Goal: Information Seeking & Learning: Learn about a topic

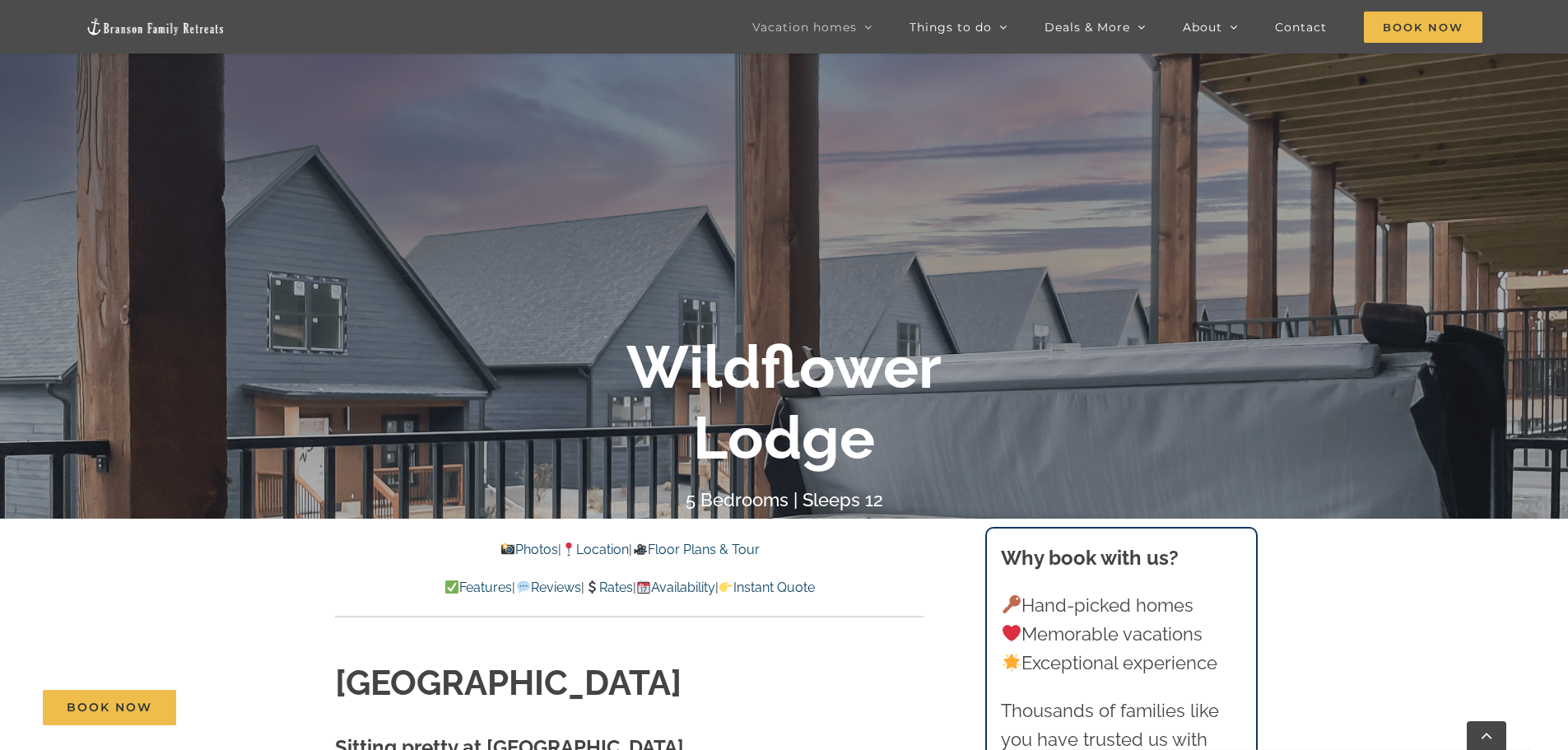
scroll to position [82, 0]
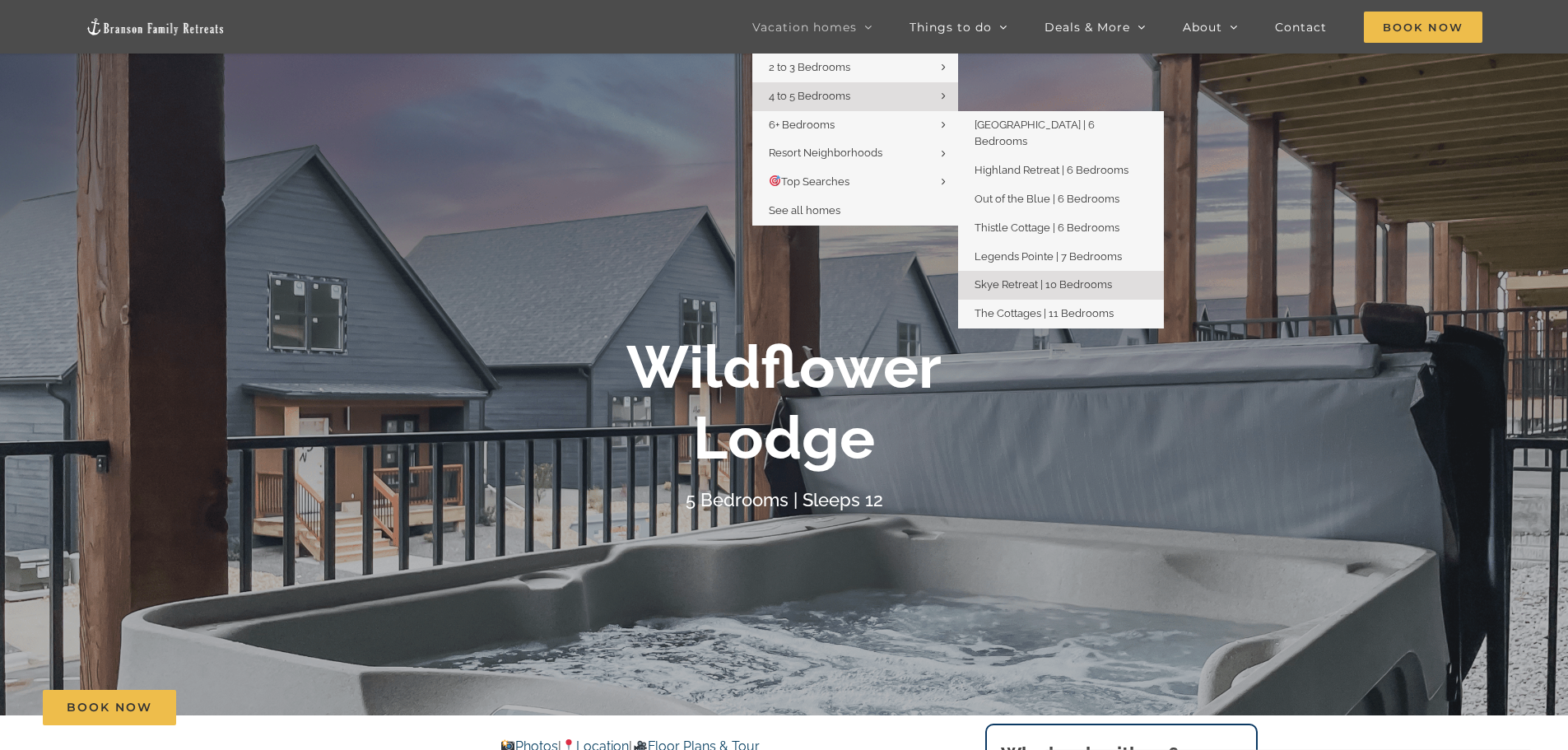
click at [1065, 275] on link "Skye Retreat | 10 Bedrooms" at bounding box center [1061, 286] width 206 height 29
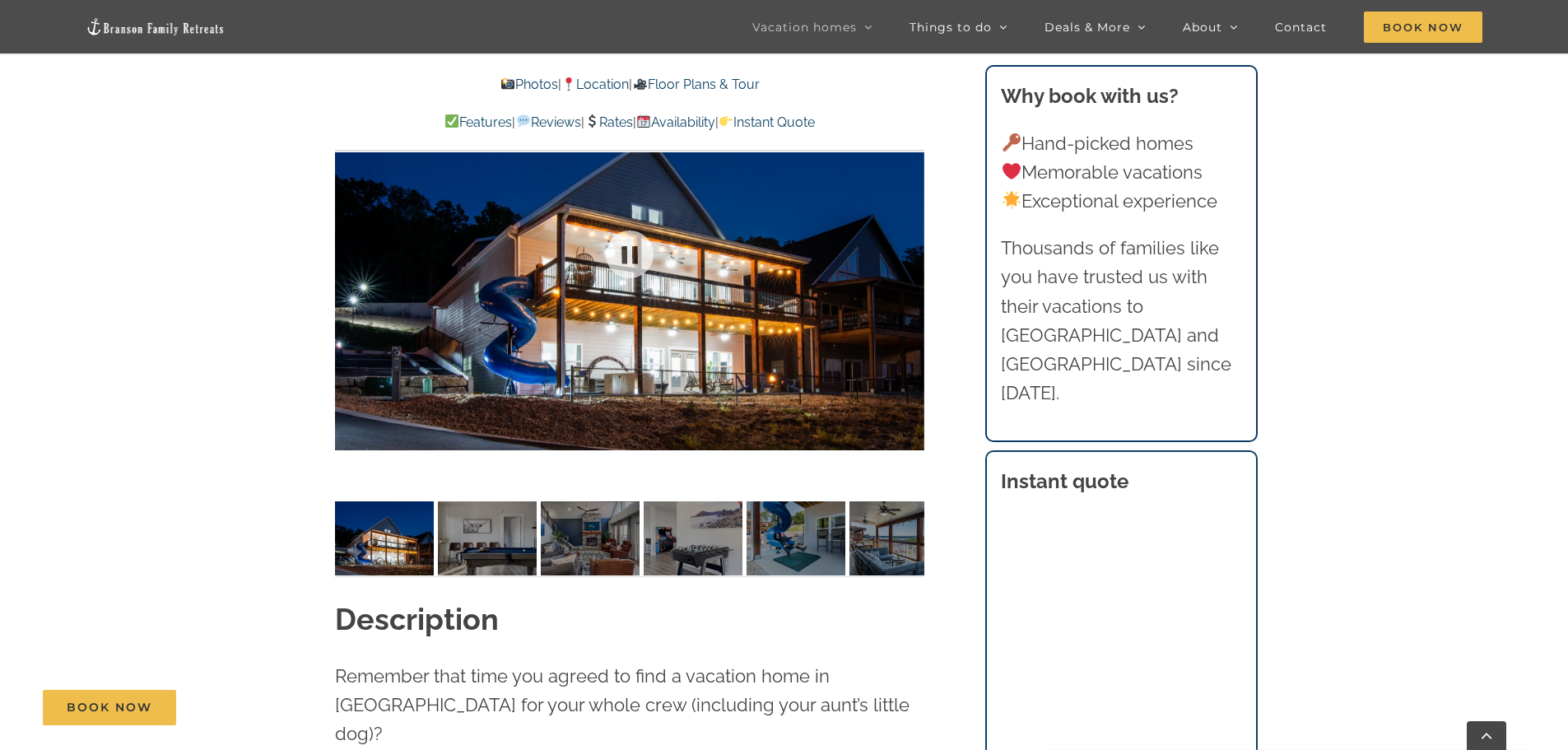
scroll to position [988, 0]
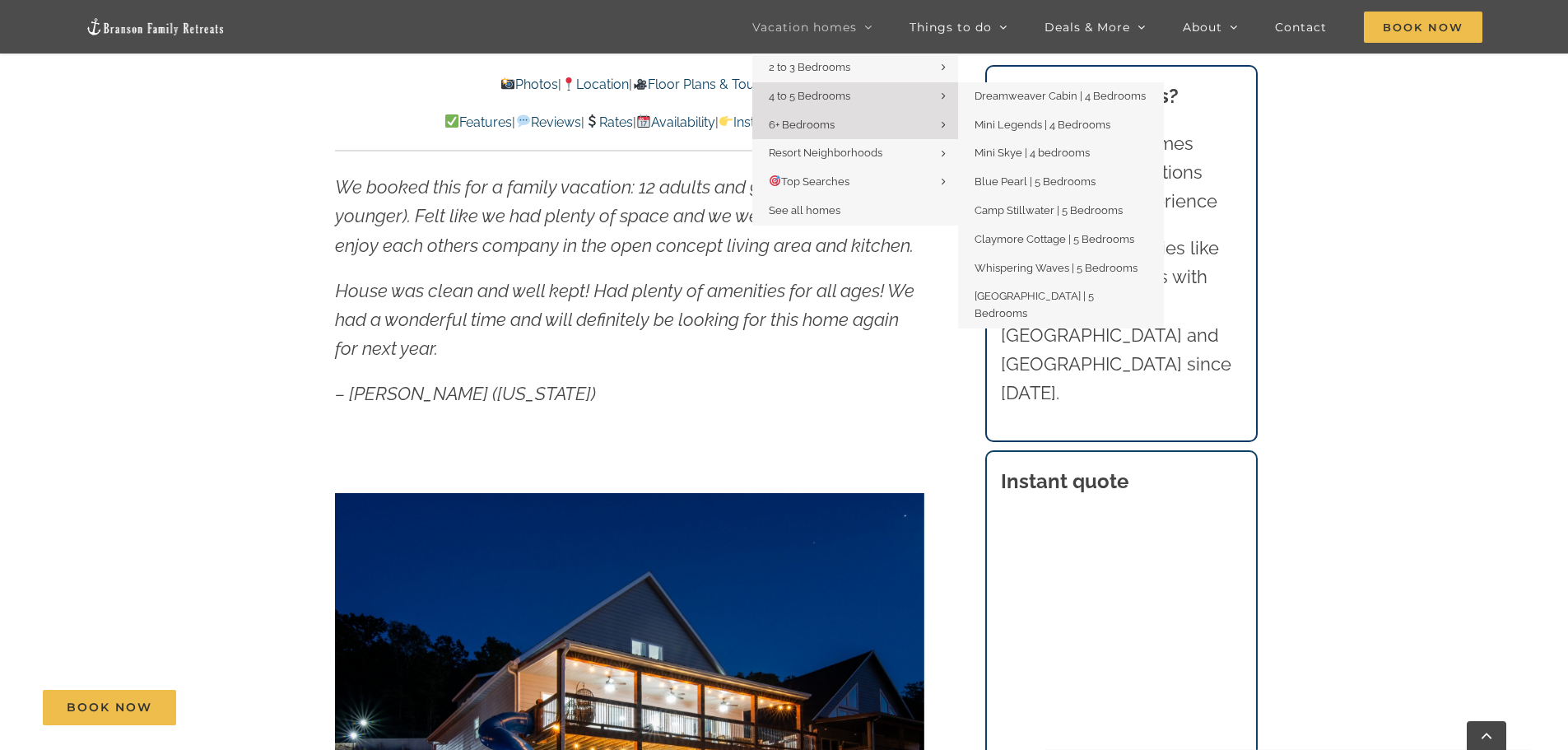
click at [879, 106] on link "4 to 5 Bedrooms" at bounding box center [856, 97] width 206 height 29
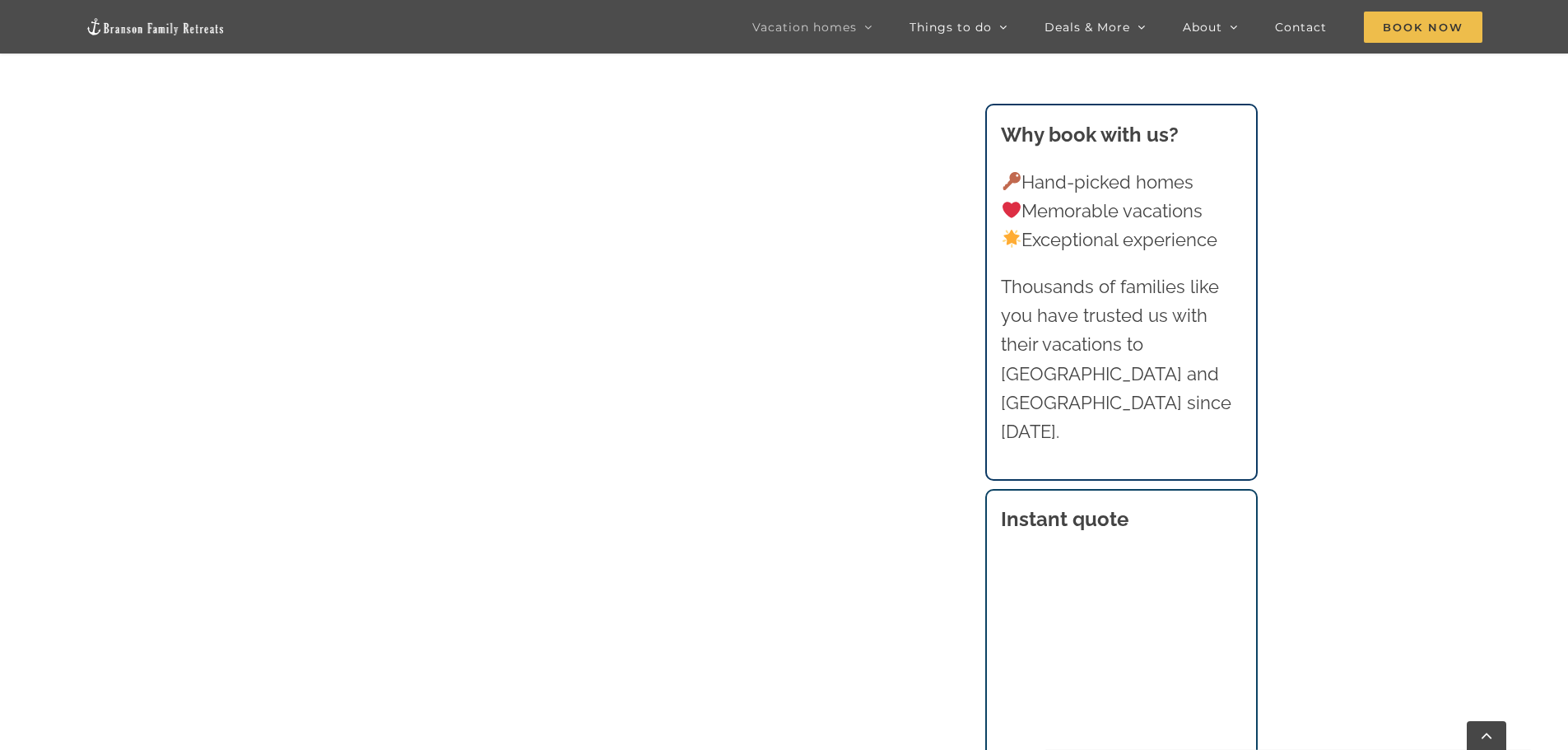
scroll to position [1235, 0]
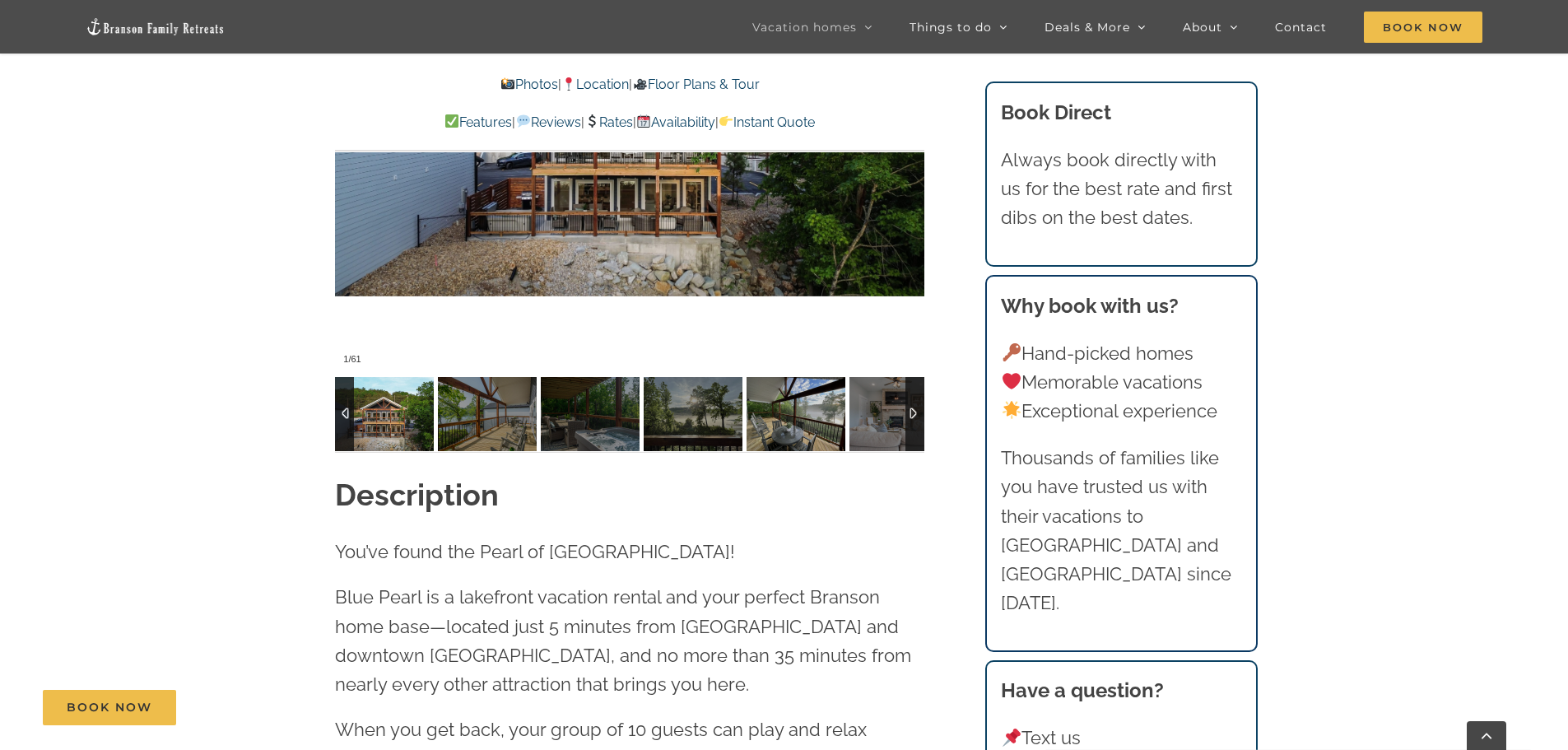
scroll to position [1400, 0]
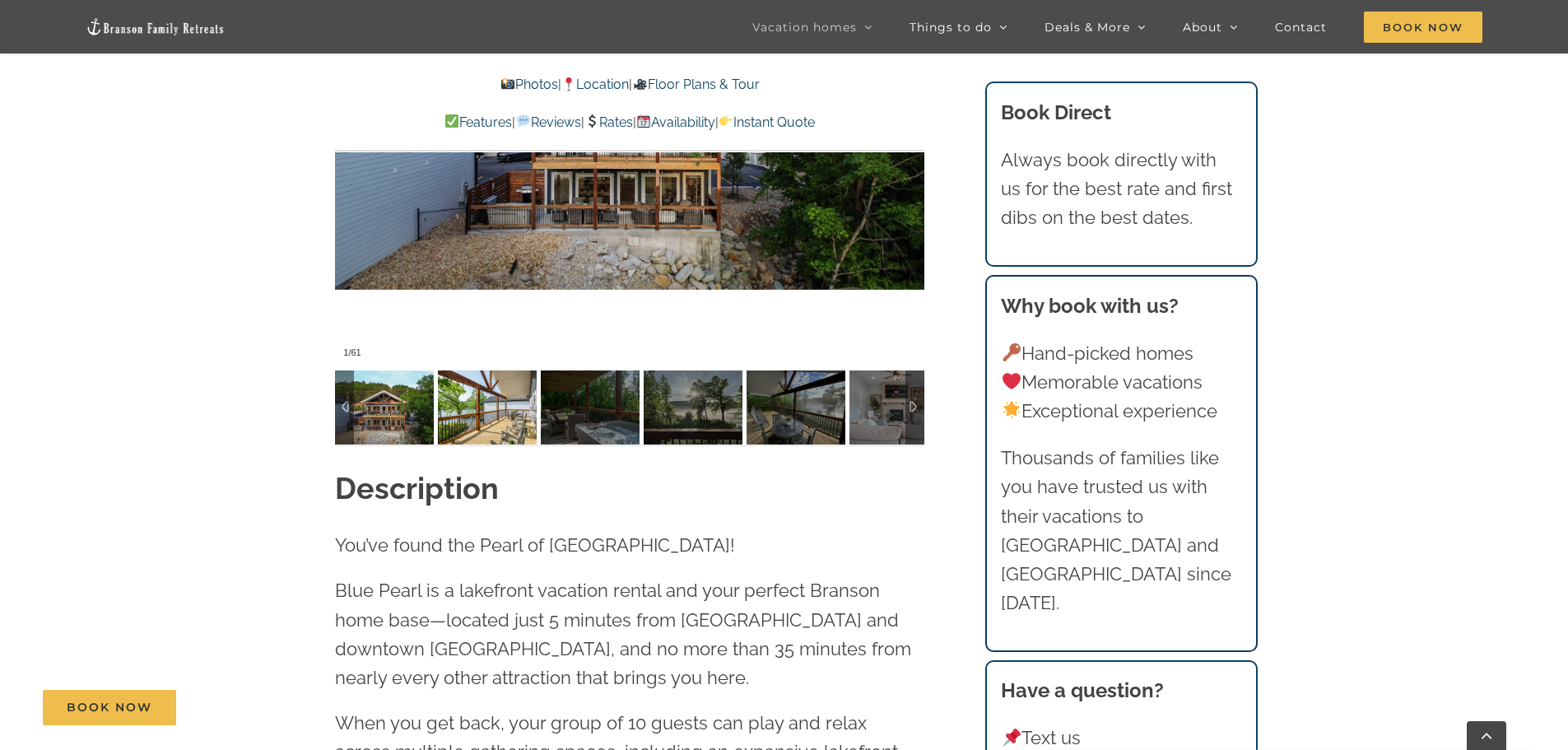
click at [502, 421] on img at bounding box center [487, 407] width 98 height 74
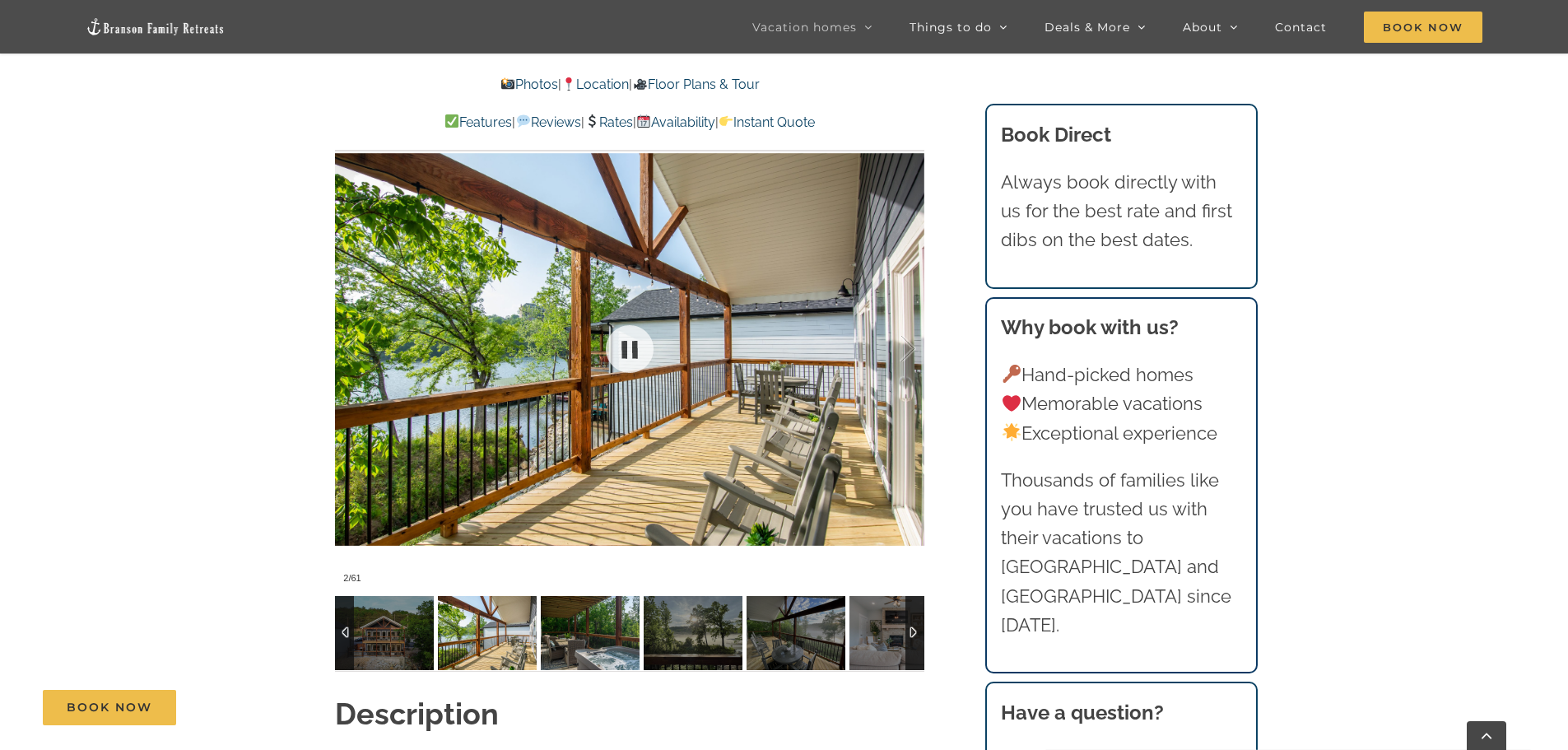
scroll to position [1153, 0]
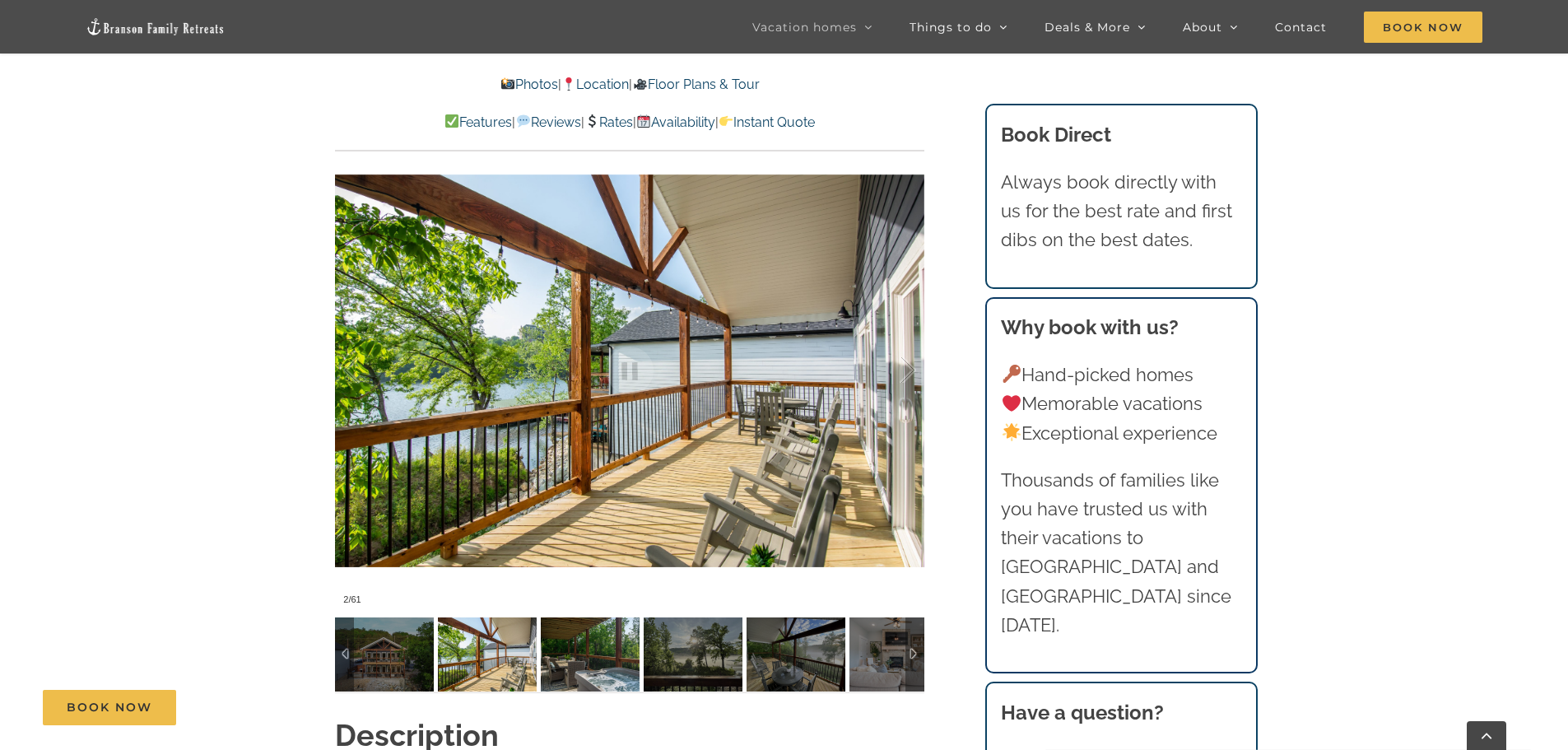
click at [593, 661] on img at bounding box center [590, 654] width 98 height 74
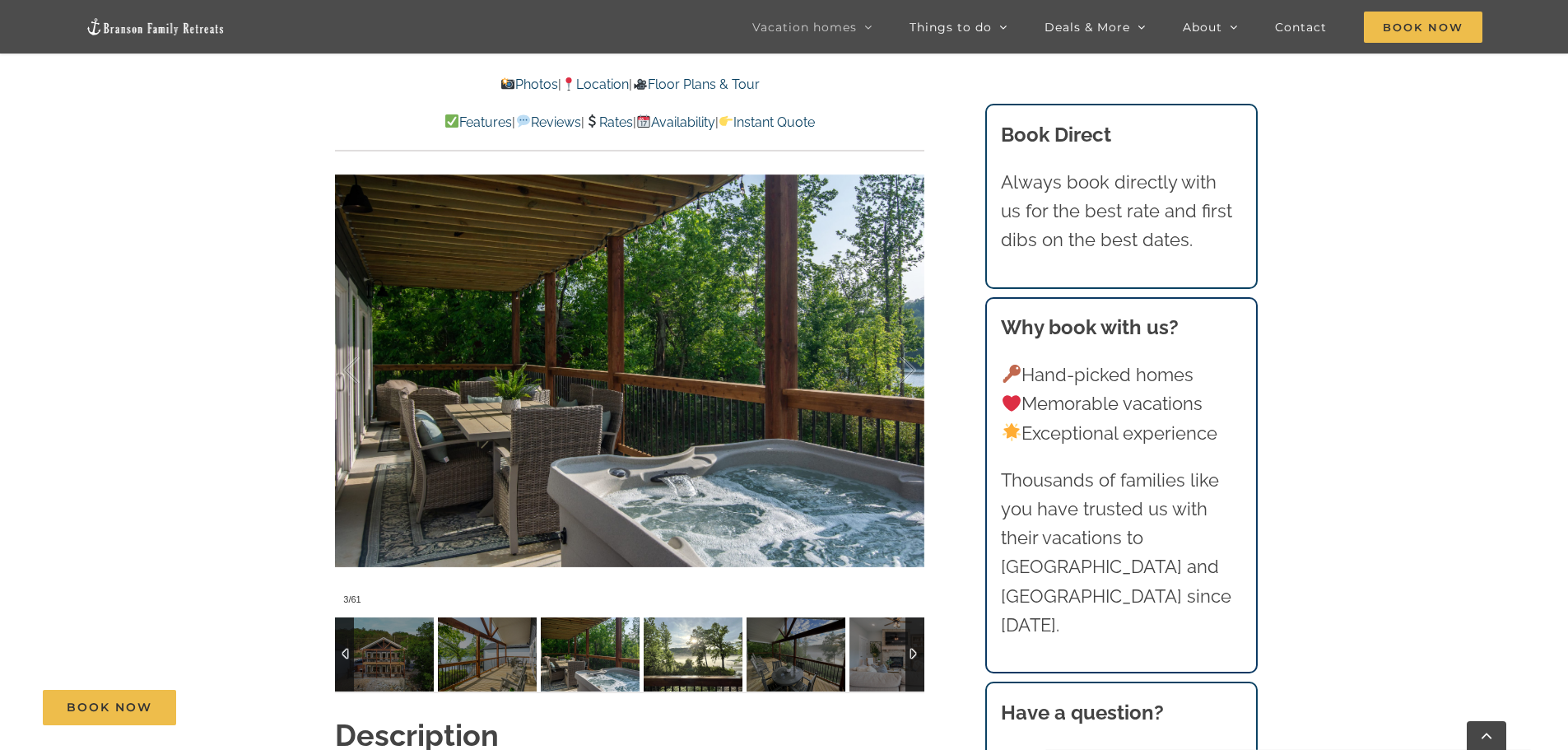
click at [693, 669] on img at bounding box center [693, 654] width 98 height 74
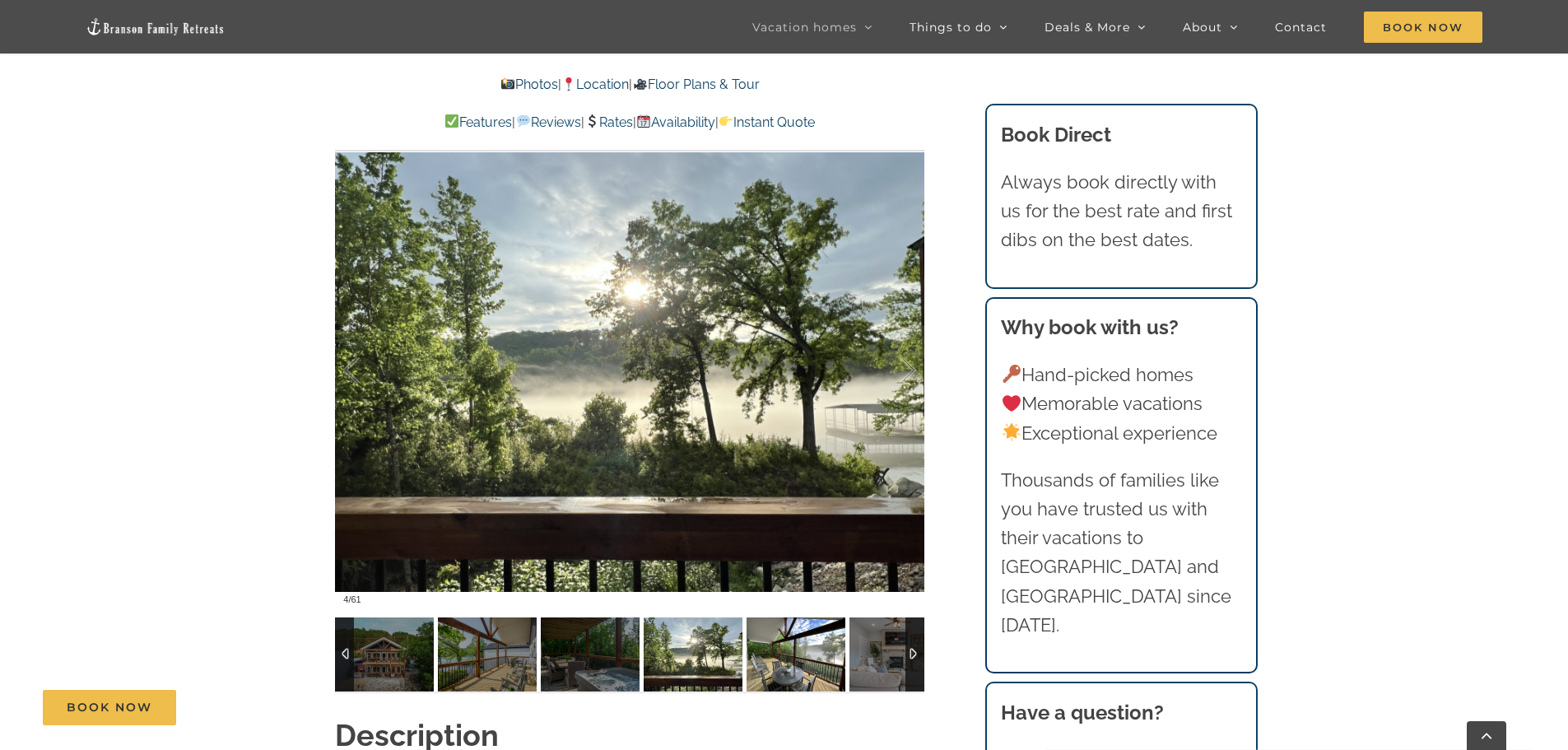
click at [802, 659] on img at bounding box center [796, 654] width 98 height 74
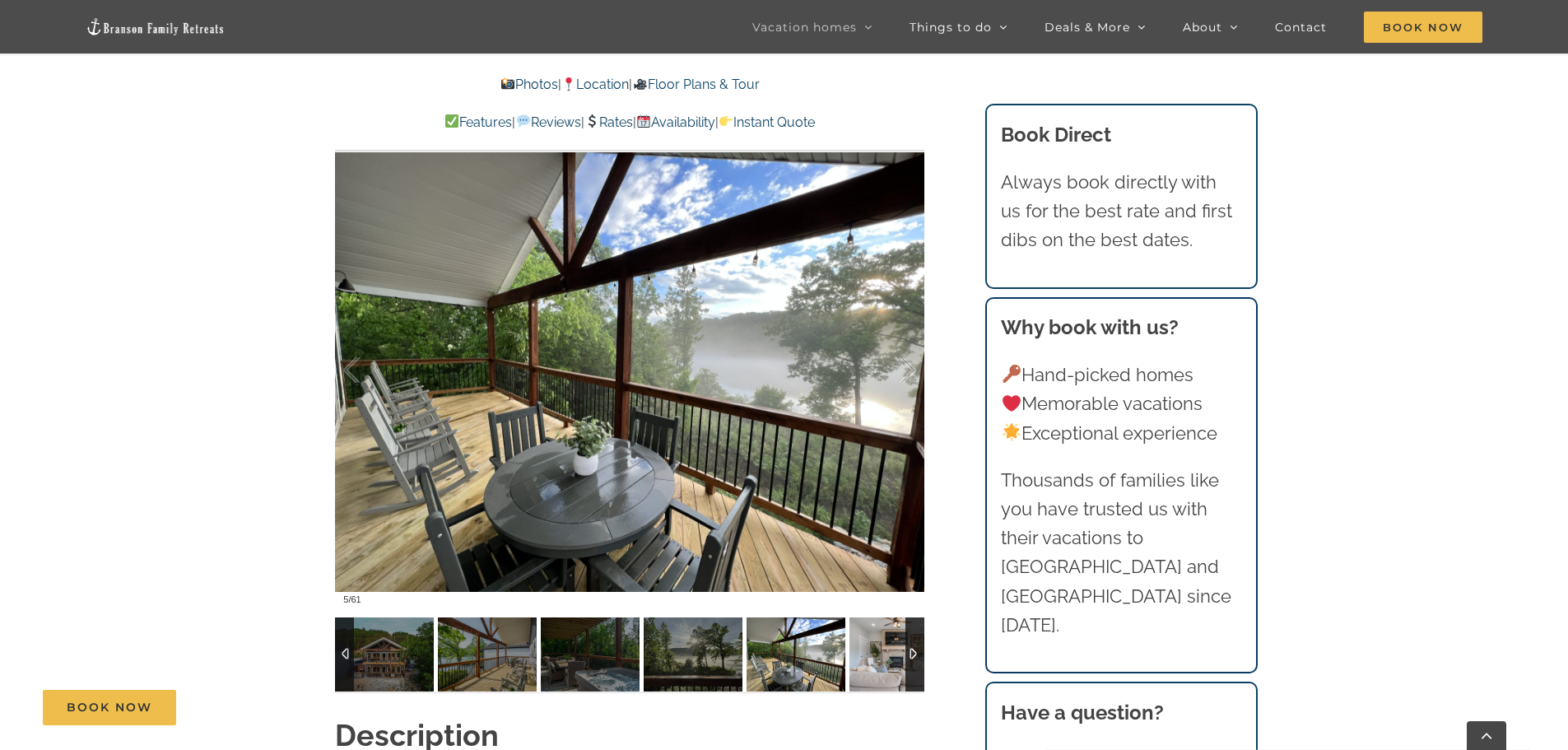
click at [893, 652] on img at bounding box center [899, 654] width 98 height 74
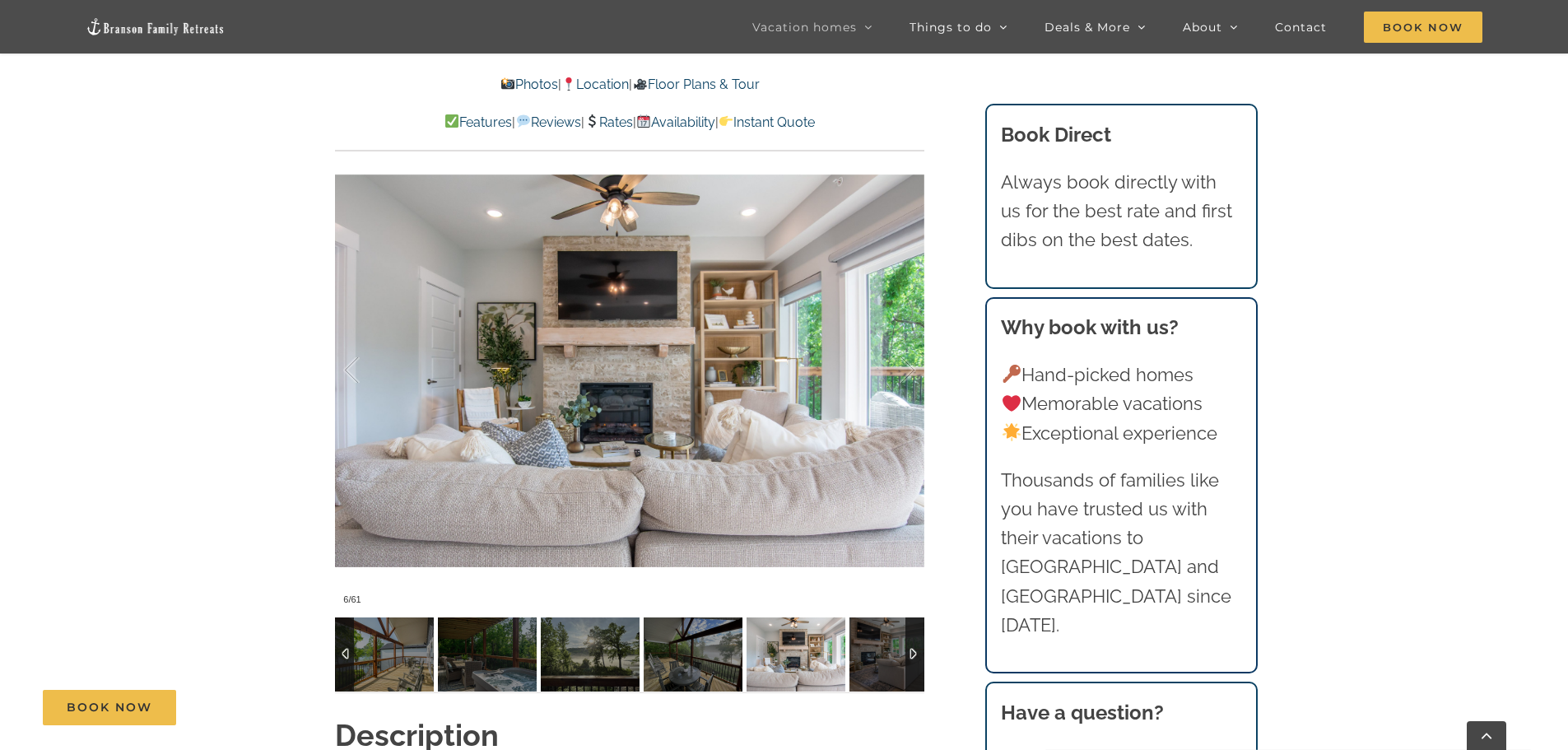
click at [914, 650] on div at bounding box center [915, 654] width 19 height 74
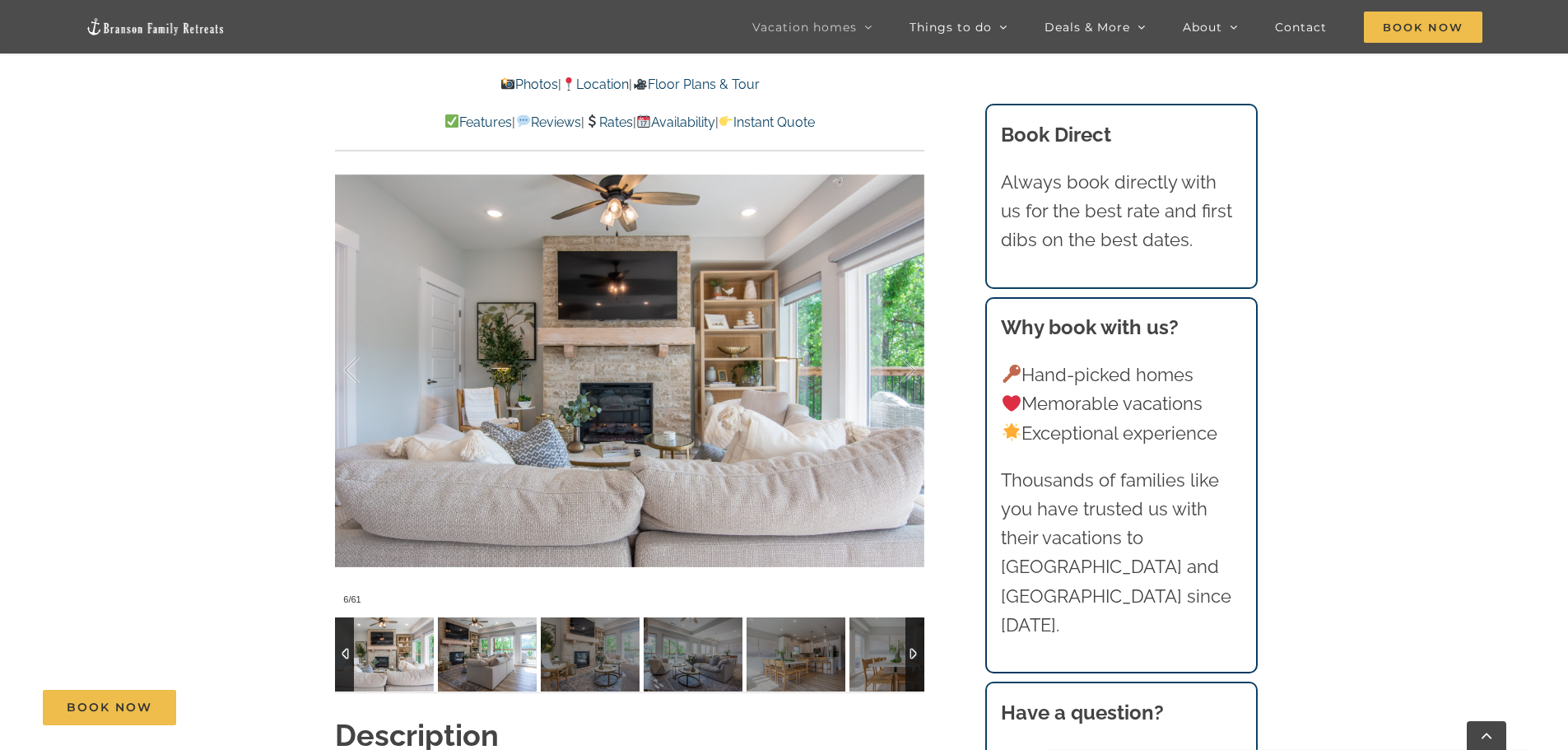
click at [482, 654] on img at bounding box center [487, 654] width 98 height 74
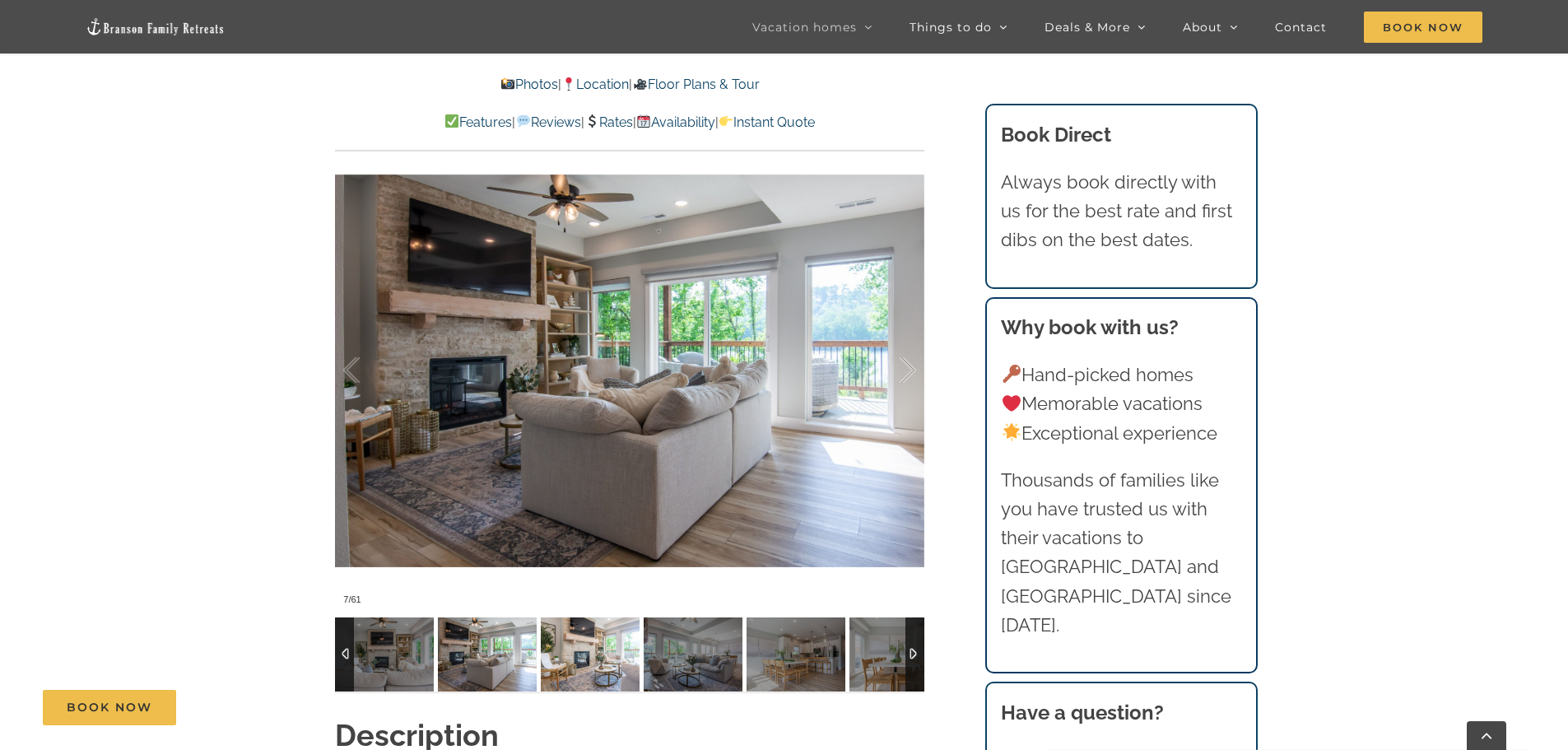
click at [601, 653] on img at bounding box center [590, 654] width 98 height 74
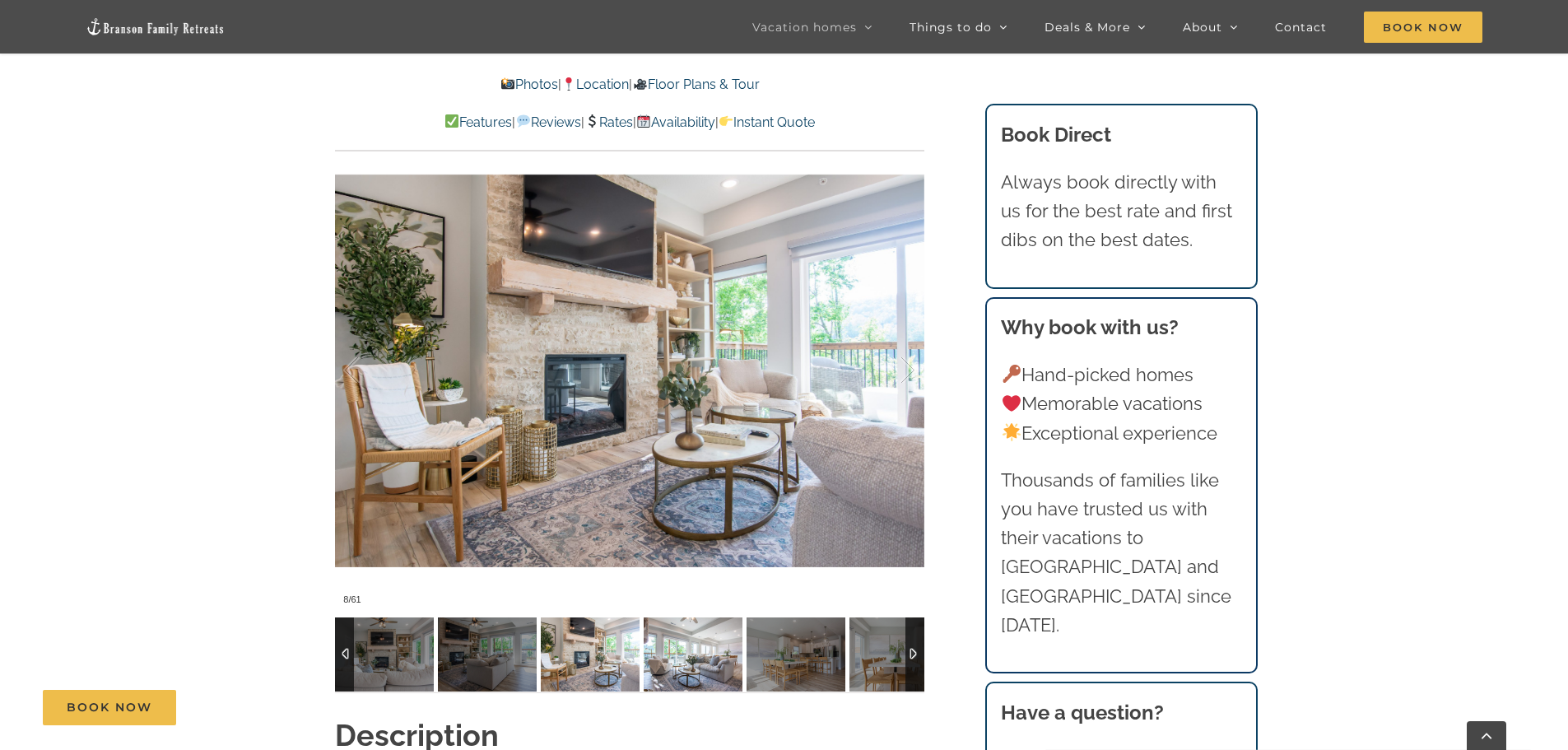
click at [675, 648] on img at bounding box center [693, 654] width 98 height 74
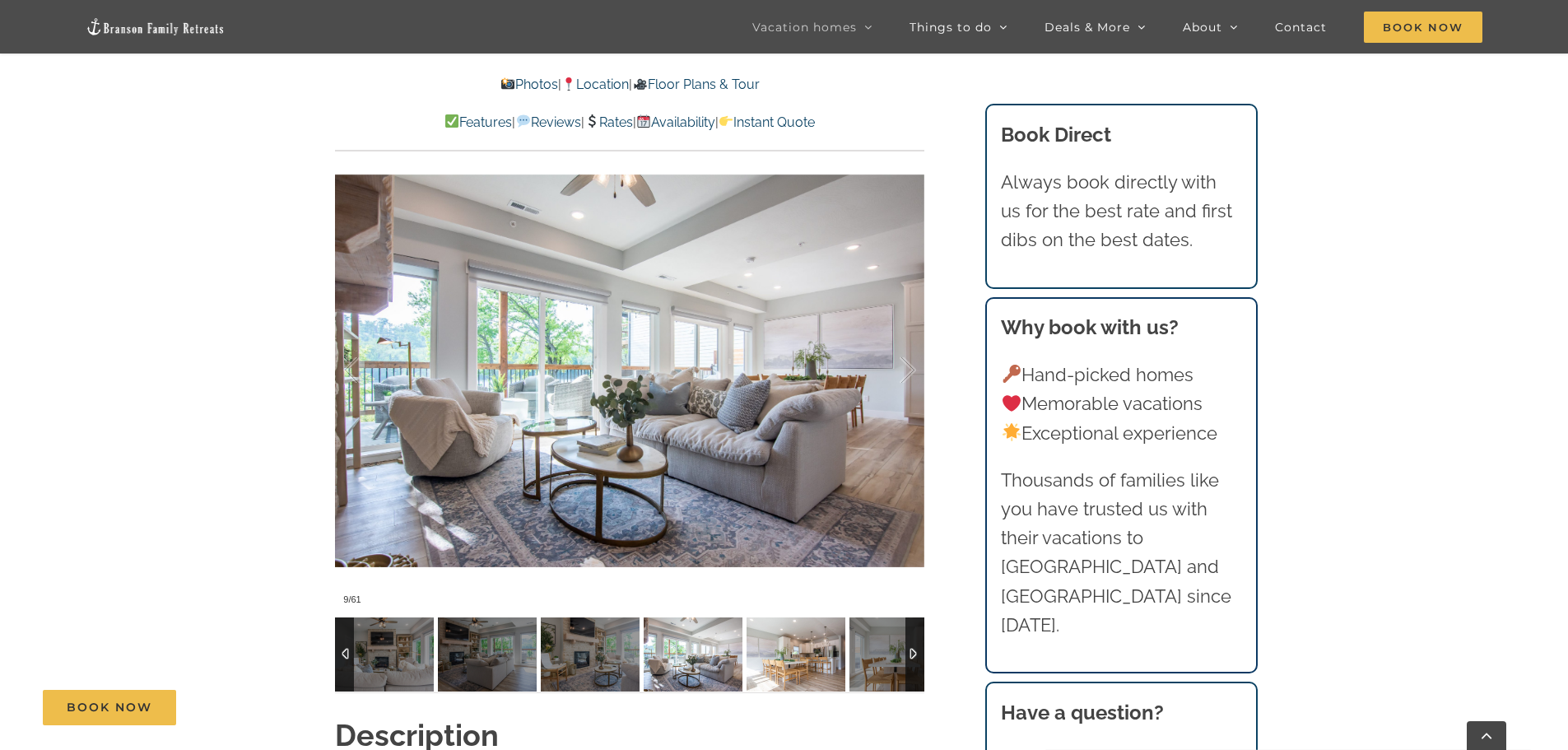
click at [777, 646] on img at bounding box center [796, 654] width 98 height 74
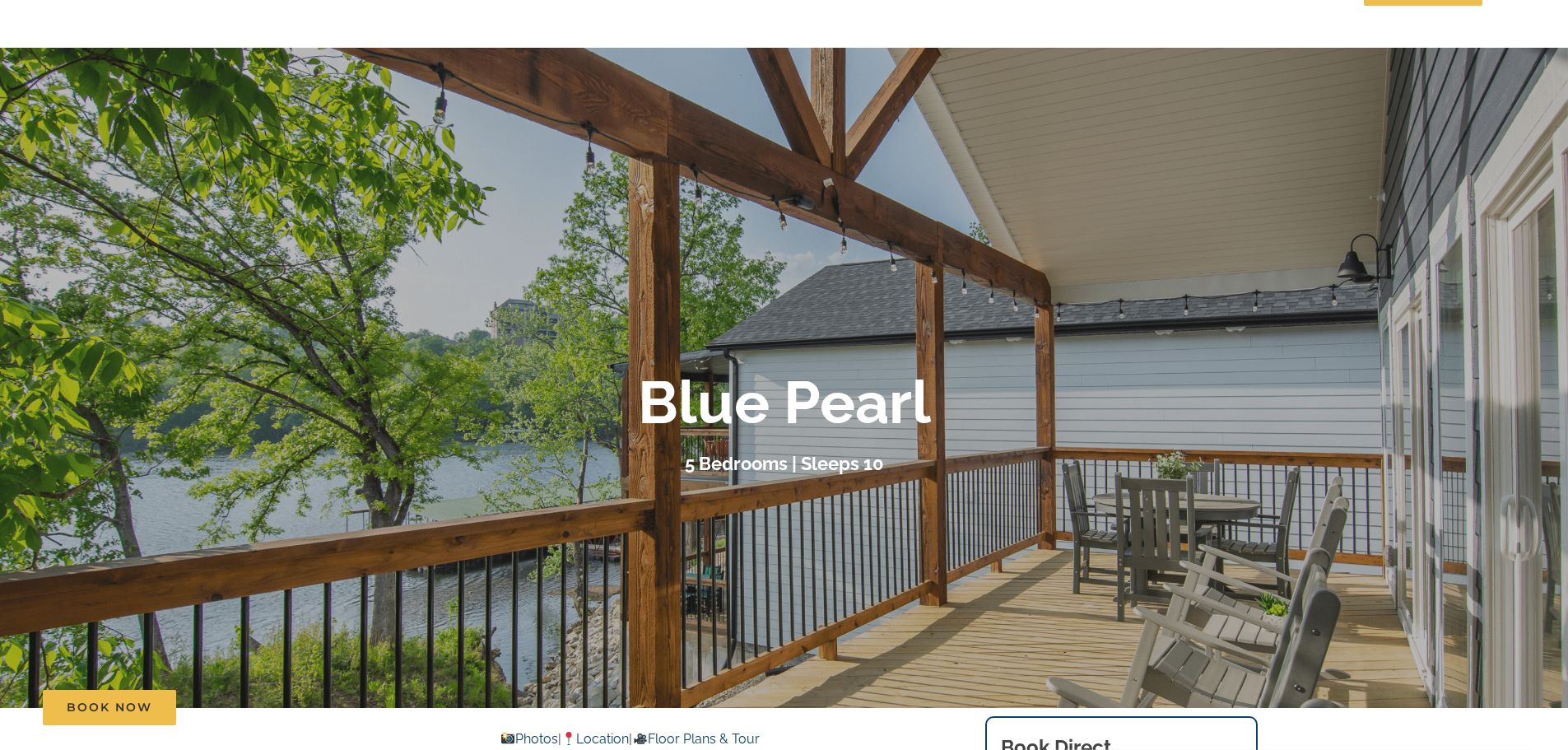
scroll to position [0, 0]
